Goal: Find specific page/section

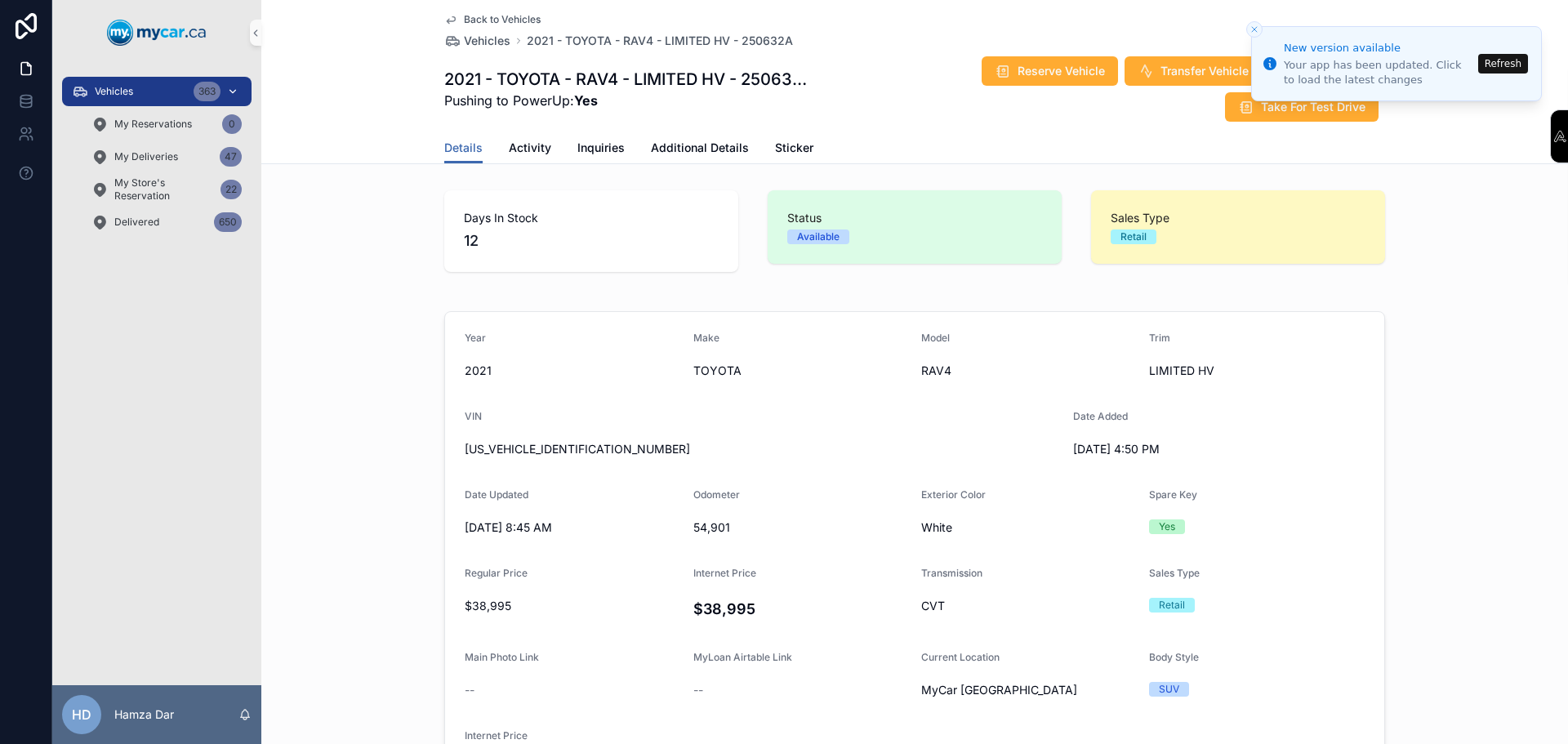
click at [142, 100] on div "Vehicles 363" at bounding box center [156, 92] width 170 height 26
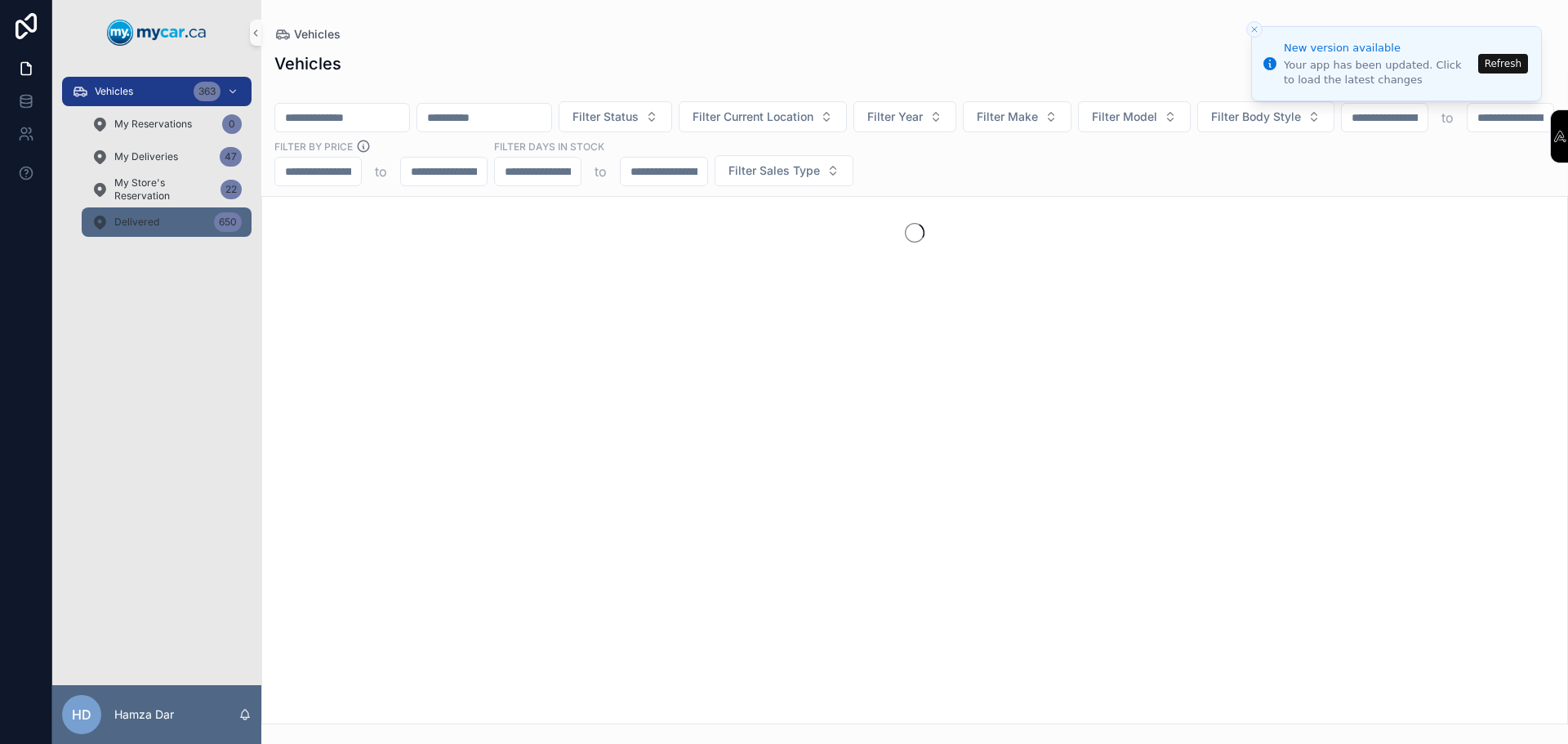
click at [181, 225] on div "Delivered 650" at bounding box center [166, 222] width 150 height 26
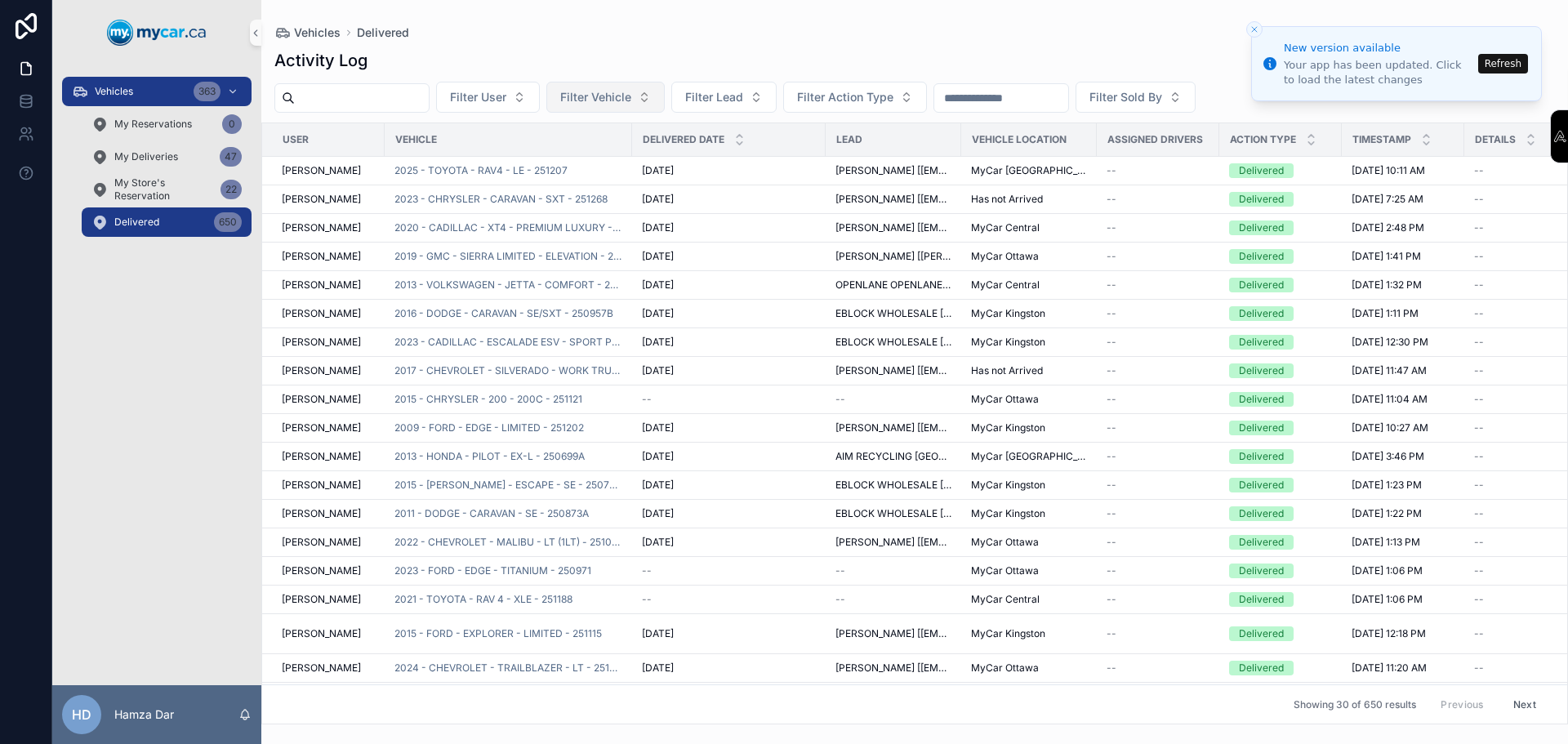
click at [632, 105] on span "Filter Vehicle" at bounding box center [595, 97] width 71 height 16
type input "********"
click at [680, 165] on span "2023 - CADILLAC - ESCALADE ESV - SPORT PLATINUM - 250733" at bounding box center [637, 163] width 163 height 16
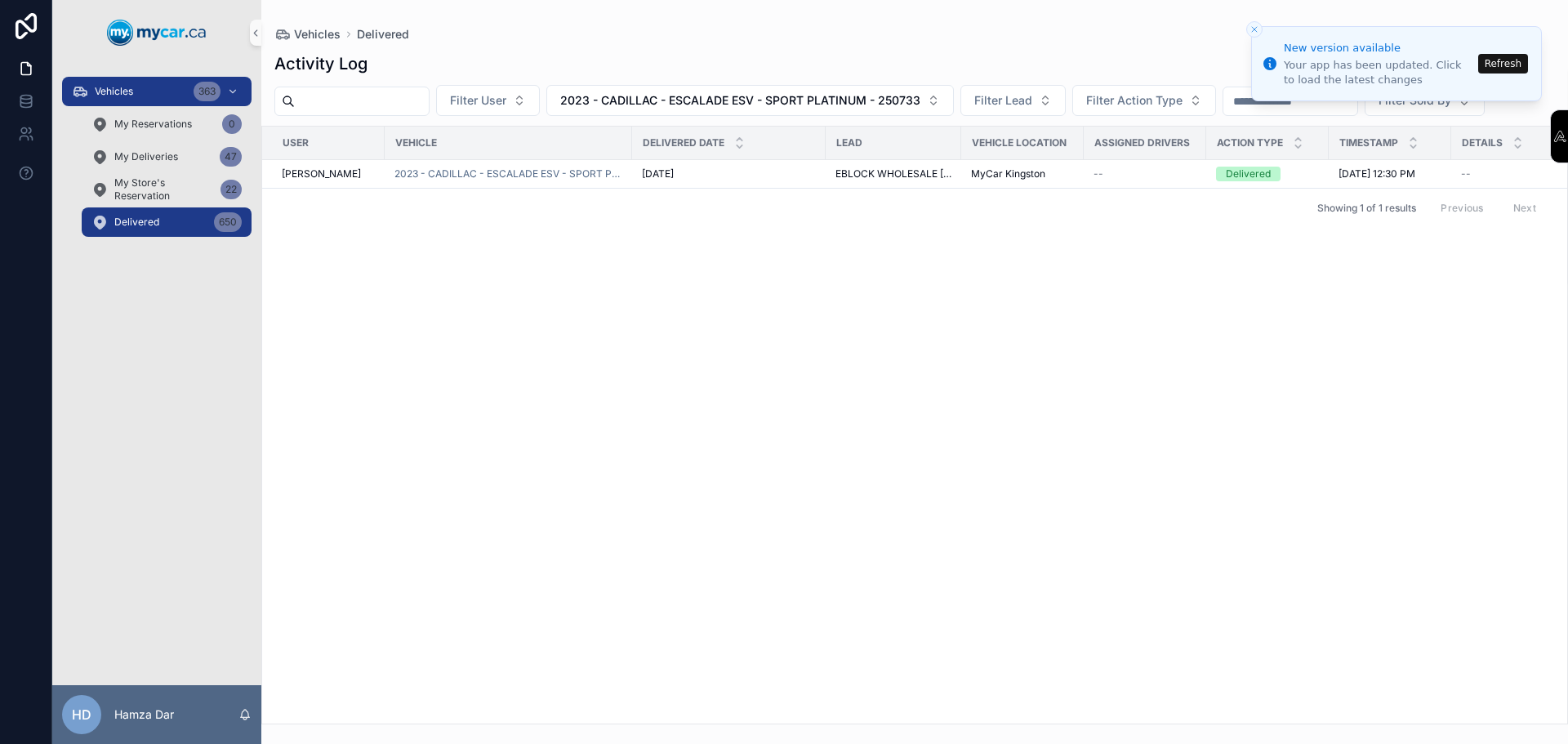
click at [686, 406] on div "User Vehicle Delivered Date Lead VEHICLE LOCATION Assigned Drivers Action Type …" at bounding box center [915, 424] width 1305 height 597
click at [572, 180] on span "2023 - CADILLAC - ESCALADE ESV - SPORT PLATINUM - 250733" at bounding box center [508, 173] width 228 height 13
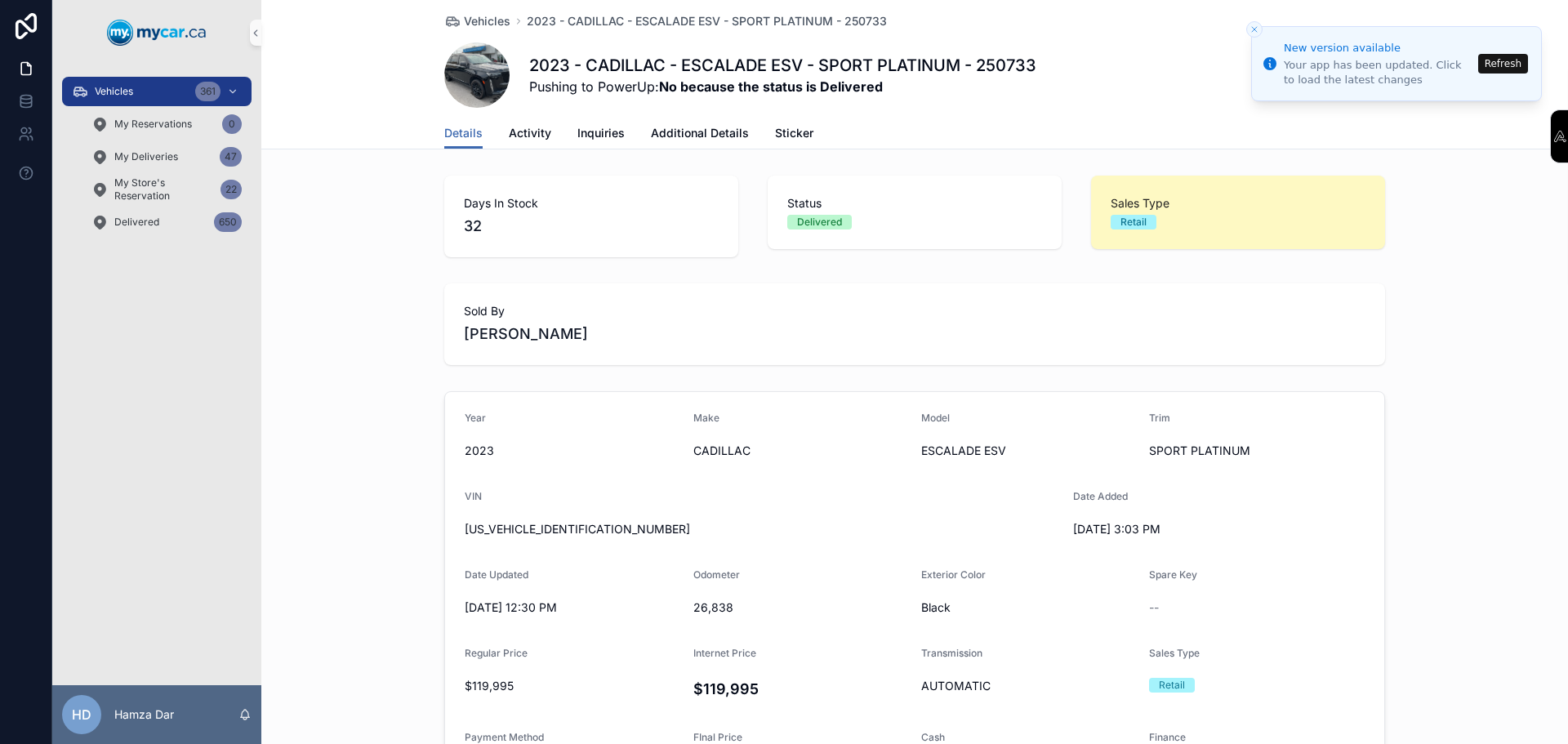
click at [1489, 64] on button "Refresh" at bounding box center [1503, 64] width 50 height 20
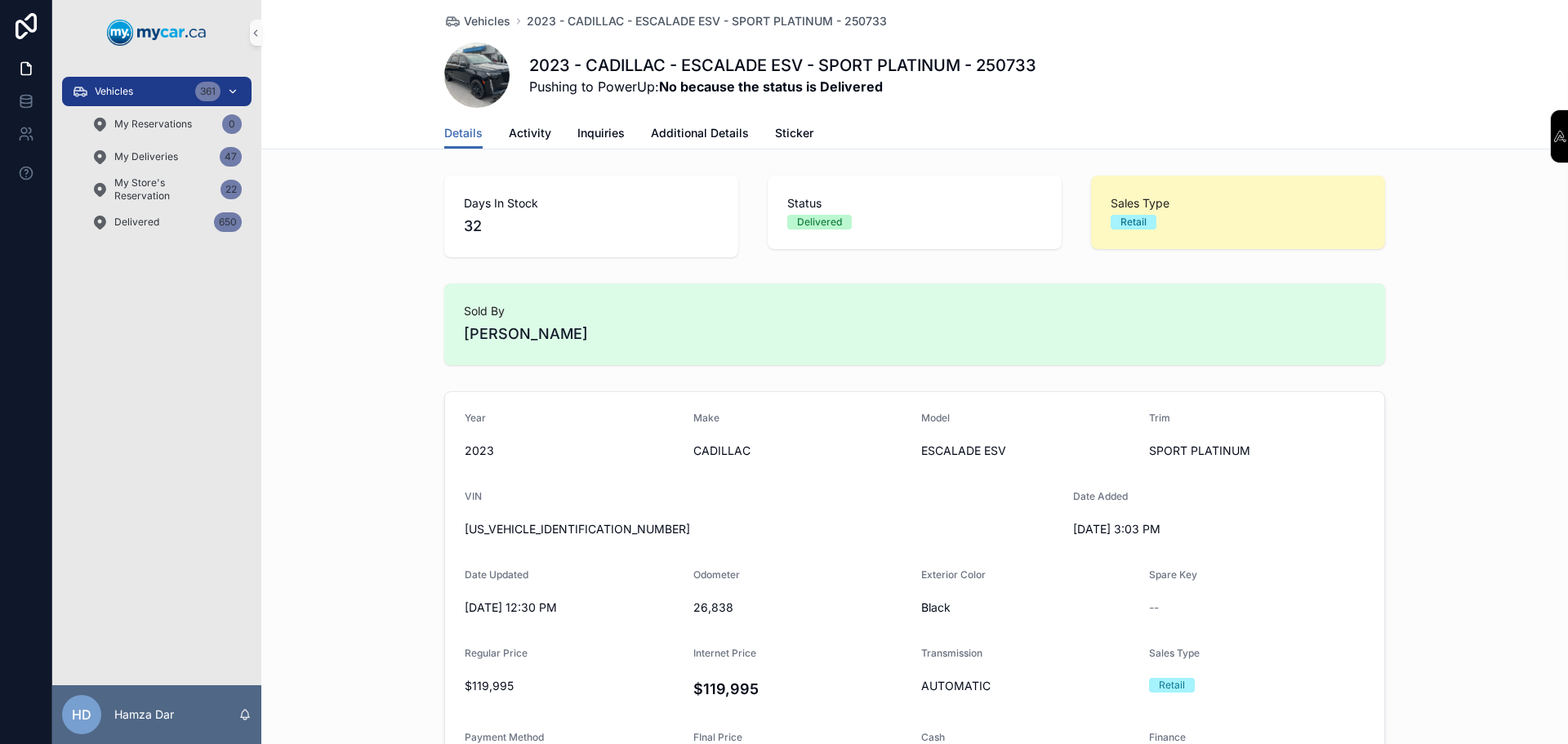
click at [161, 93] on div "Vehicles 361" at bounding box center [156, 92] width 170 height 26
